Goal: Find specific page/section: Find specific page/section

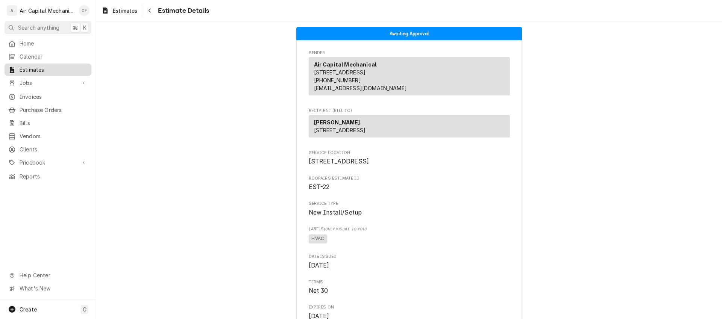
click at [54, 70] on span "Estimates" at bounding box center [54, 70] width 68 height 8
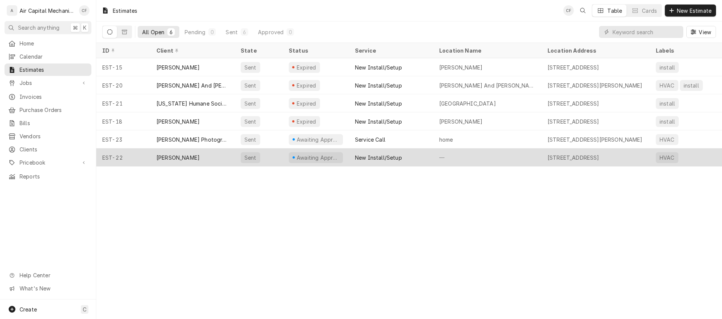
click at [213, 160] on div "[PERSON_NAME]" at bounding box center [192, 158] width 84 height 18
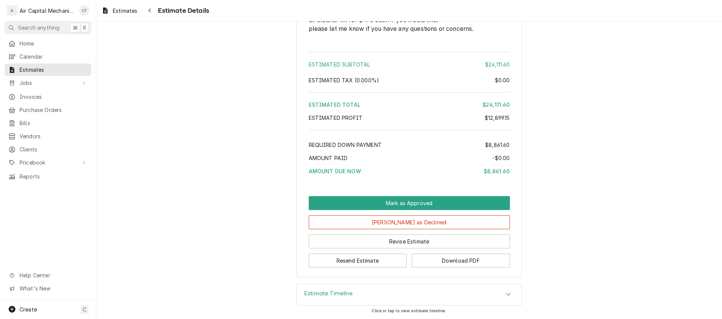
scroll to position [1284, 0]
drag, startPoint x: 211, startPoint y: 155, endPoint x: 199, endPoint y: 151, distance: 12.6
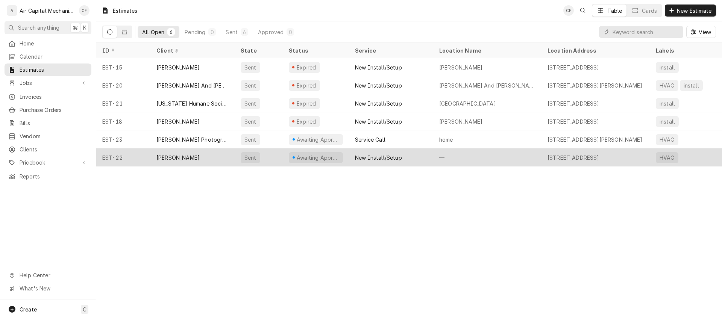
click at [194, 155] on div "[PERSON_NAME]" at bounding box center [192, 158] width 84 height 18
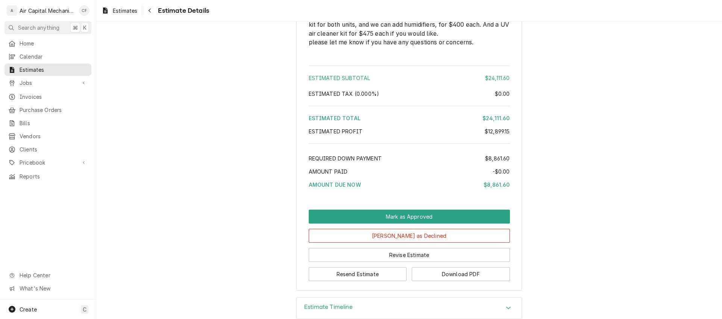
scroll to position [1260, 0]
